Goal: Check status: Check status

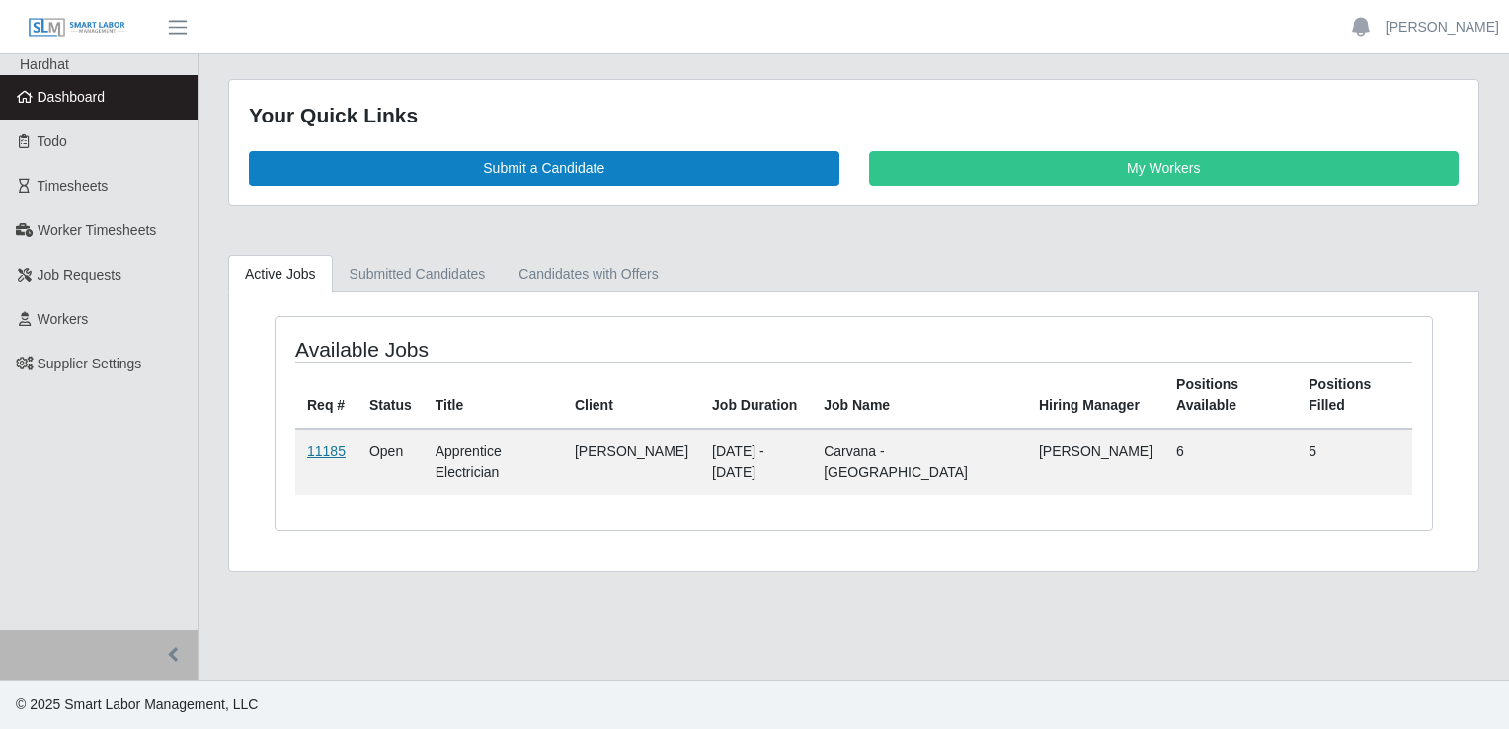
click at [311, 443] on link "11185" at bounding box center [326, 451] width 39 height 16
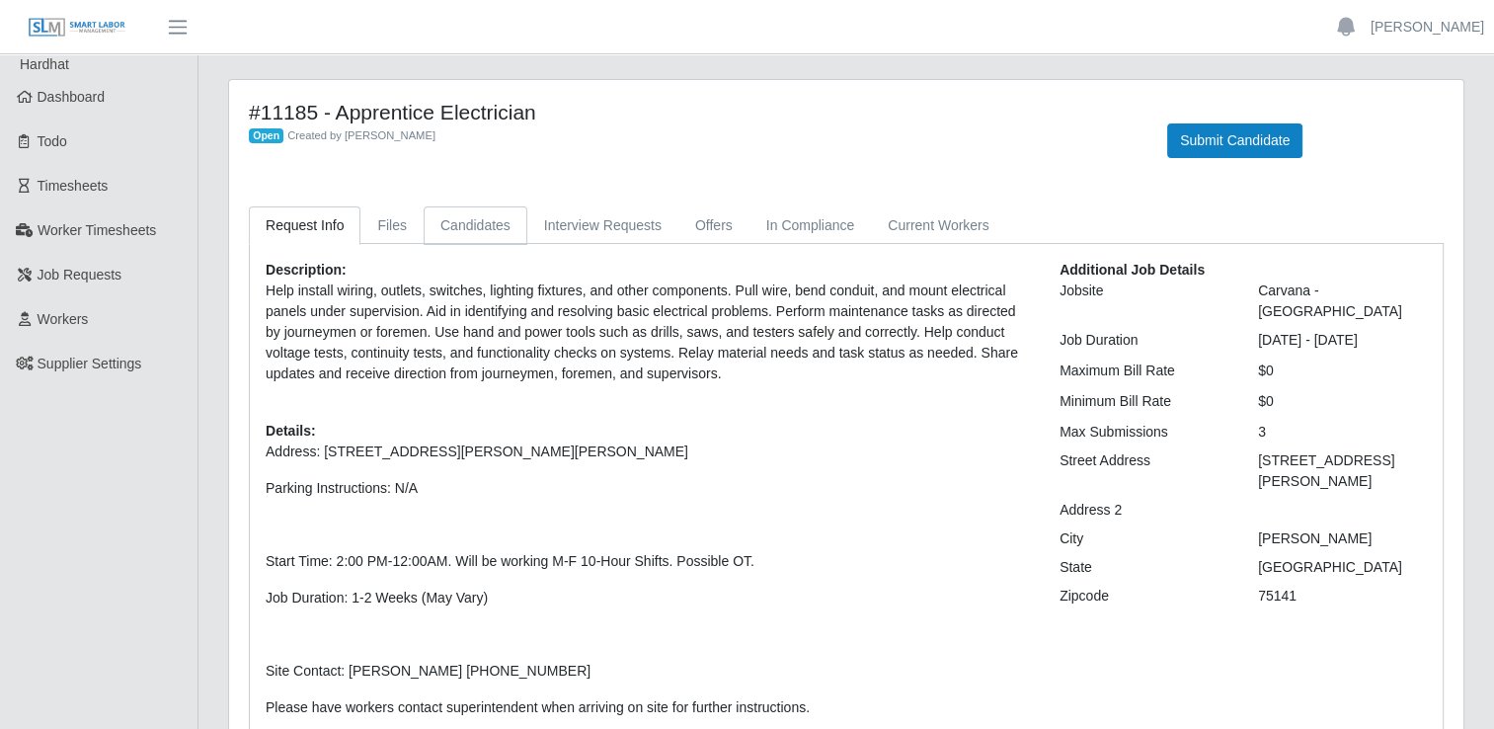
click at [458, 223] on link "Candidates" at bounding box center [476, 225] width 104 height 39
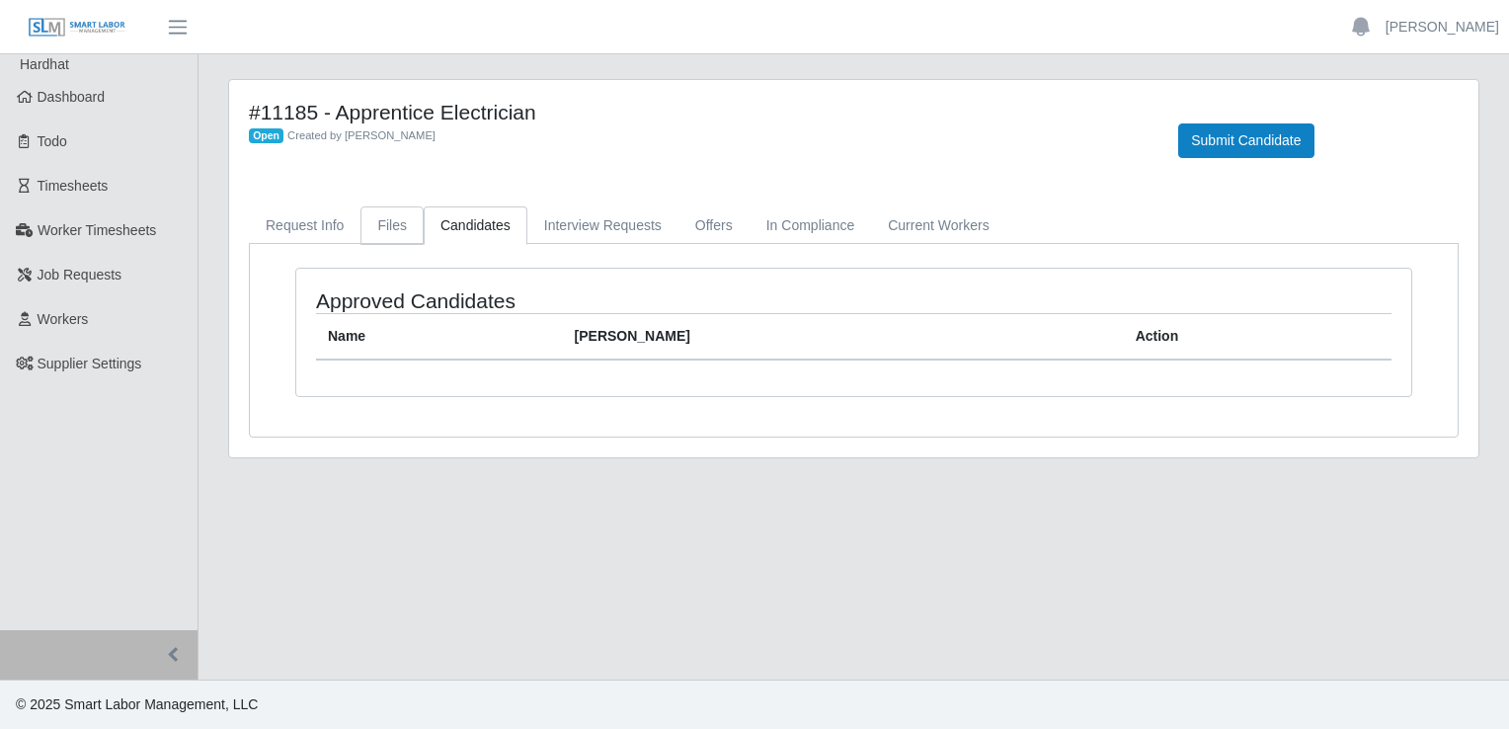
click at [393, 224] on link "Files" at bounding box center [392, 225] width 63 height 39
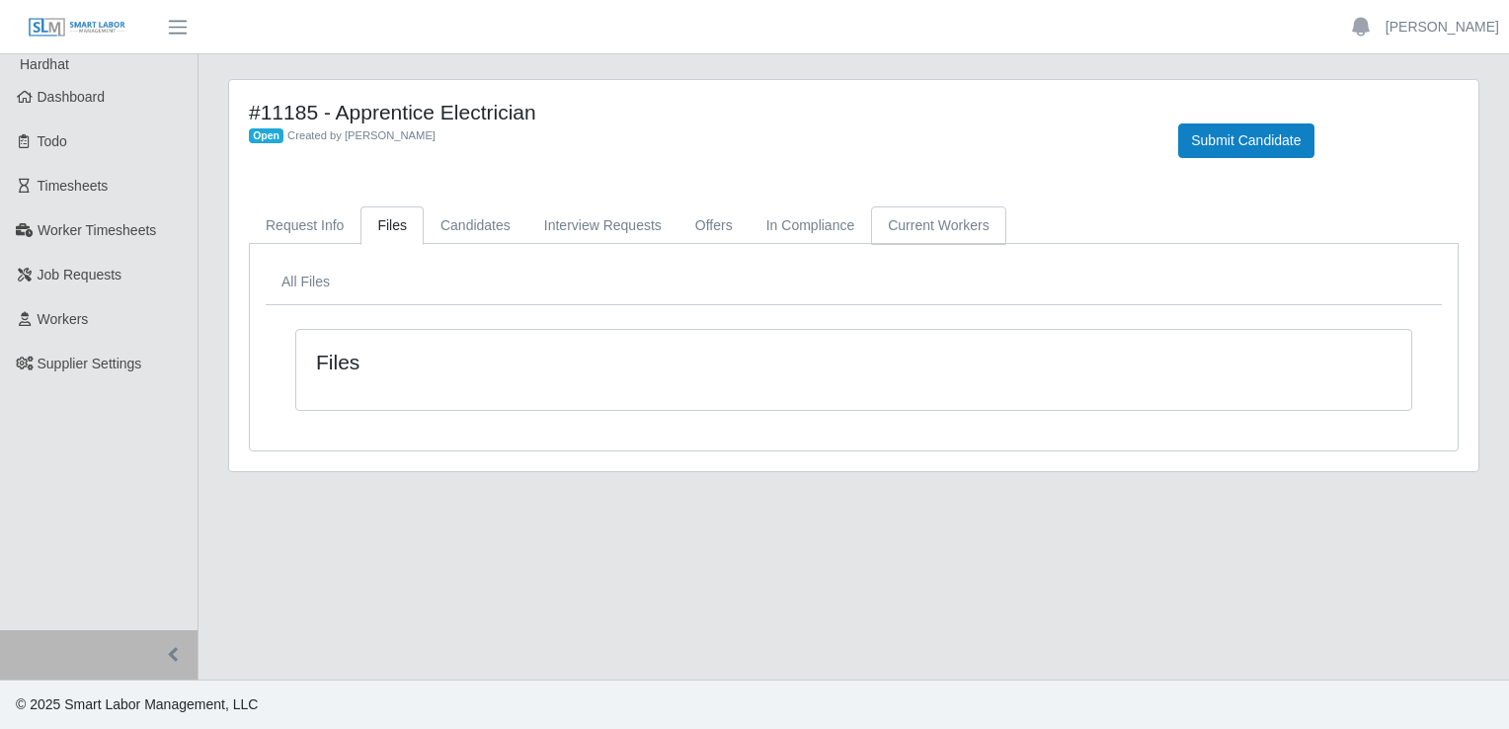
click at [913, 231] on link "Current Workers" at bounding box center [938, 225] width 134 height 39
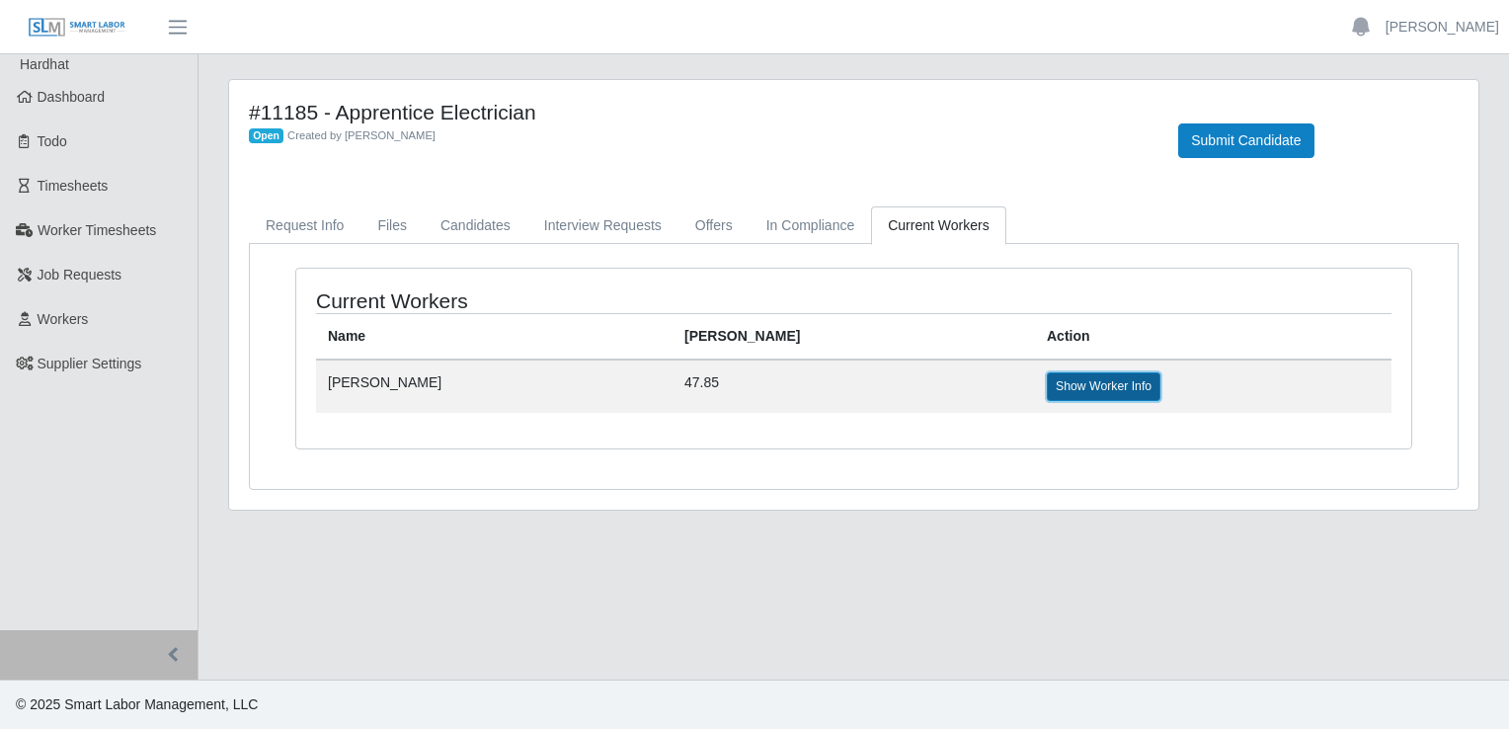
click at [1047, 392] on link "Show Worker Info" at bounding box center [1104, 386] width 114 height 28
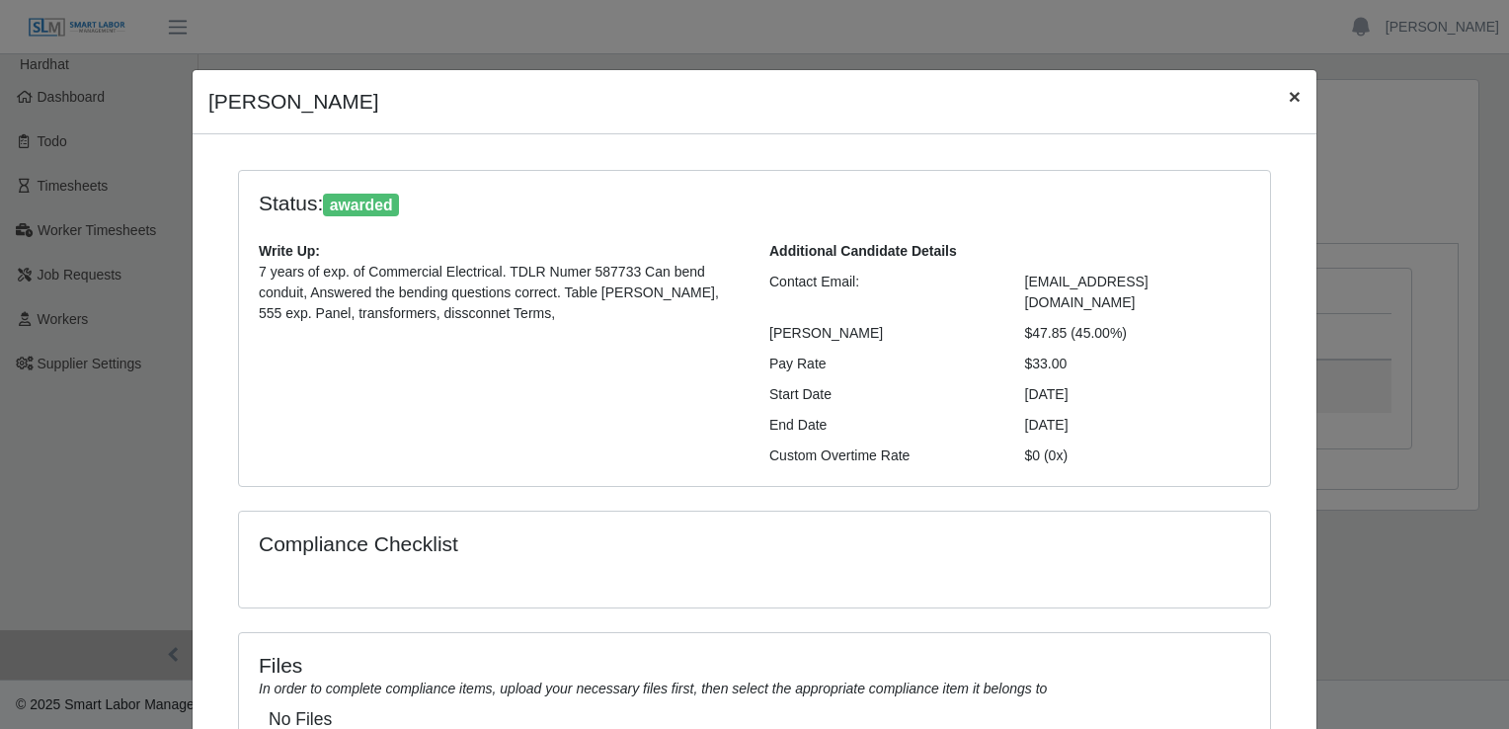
click at [1289, 101] on span "×" at bounding box center [1295, 96] width 12 height 23
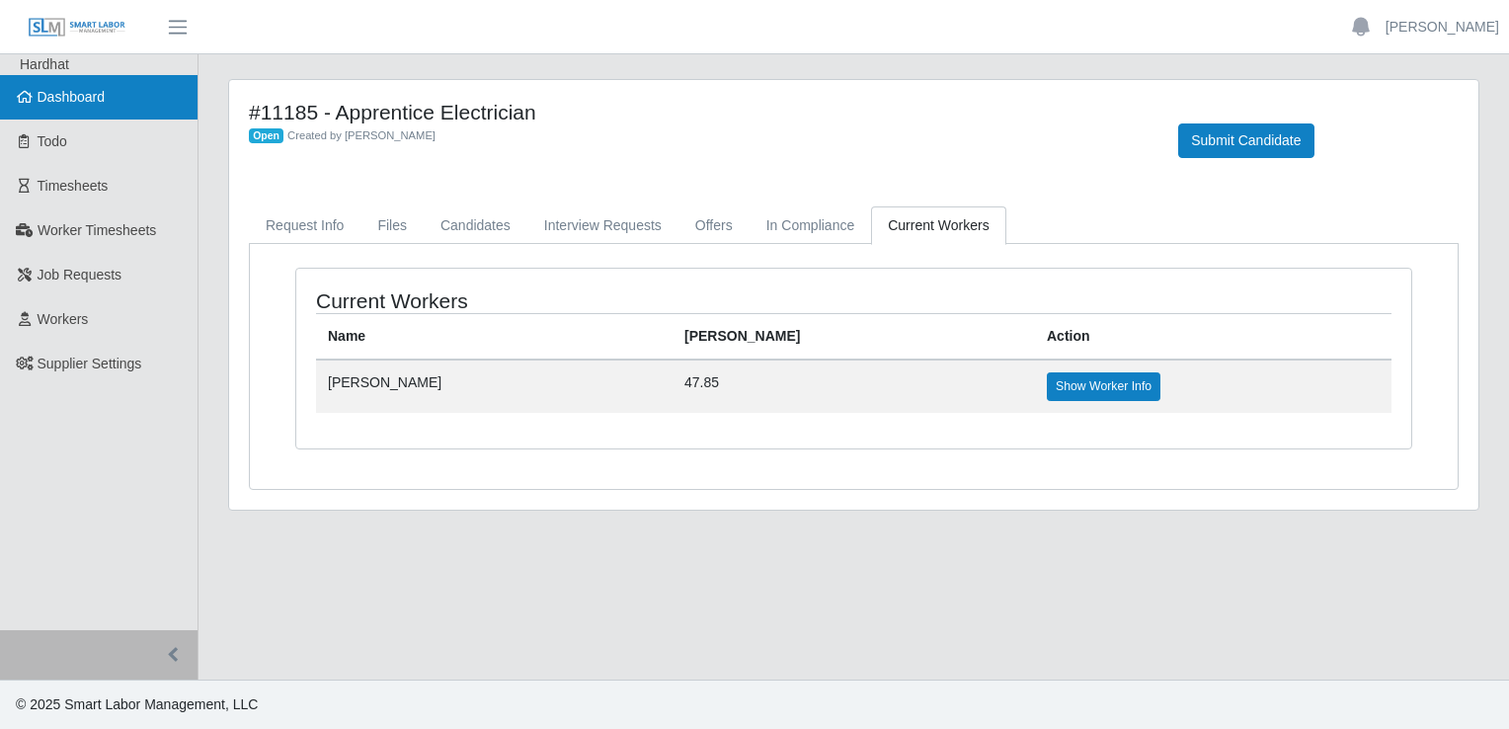
click at [26, 109] on link "Dashboard" at bounding box center [99, 97] width 198 height 44
